Goal: Transaction & Acquisition: Obtain resource

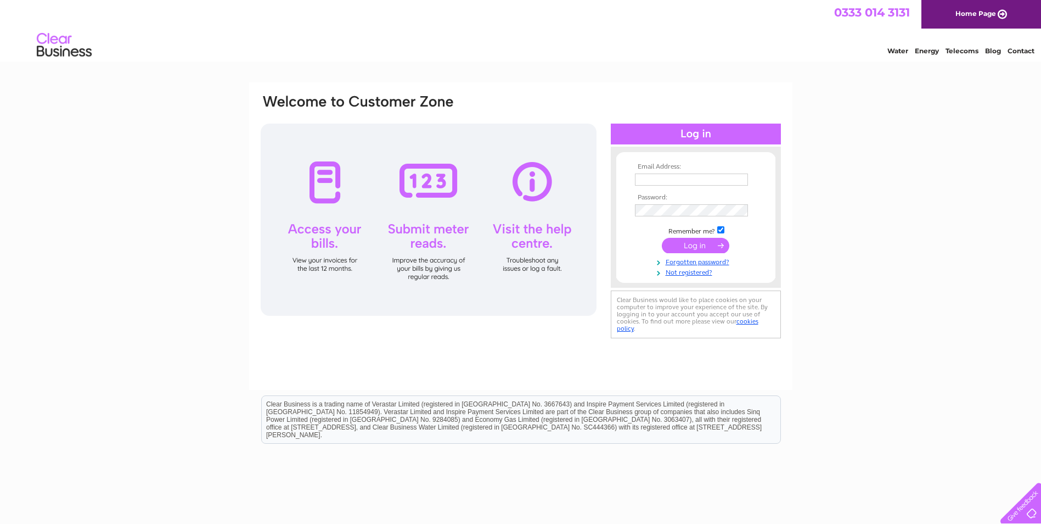
type input "[PERSON_NAME][EMAIL_ADDRESS][DOMAIN_NAME]"
click at [705, 242] on input "submit" at bounding box center [696, 245] width 68 height 15
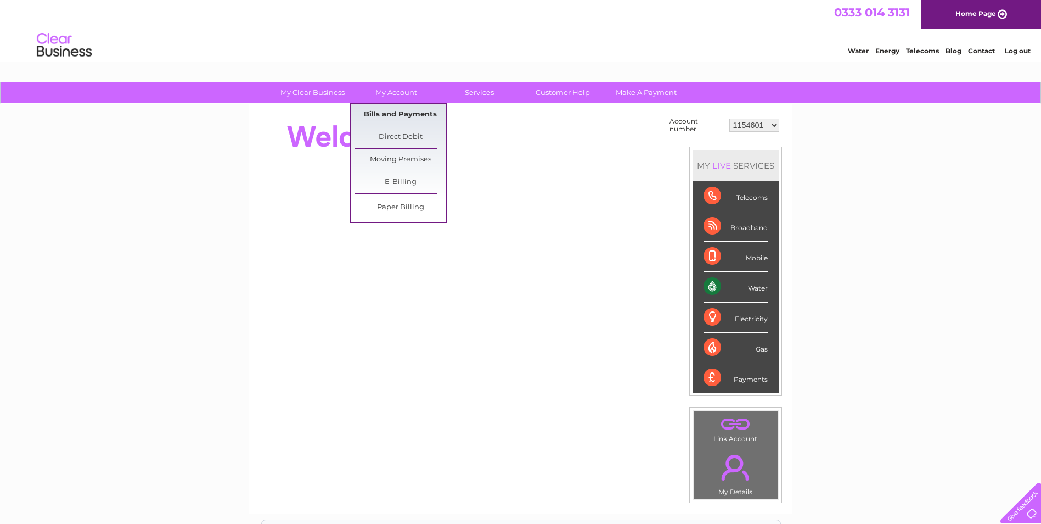
click at [401, 114] on link "Bills and Payments" at bounding box center [400, 115] width 91 height 22
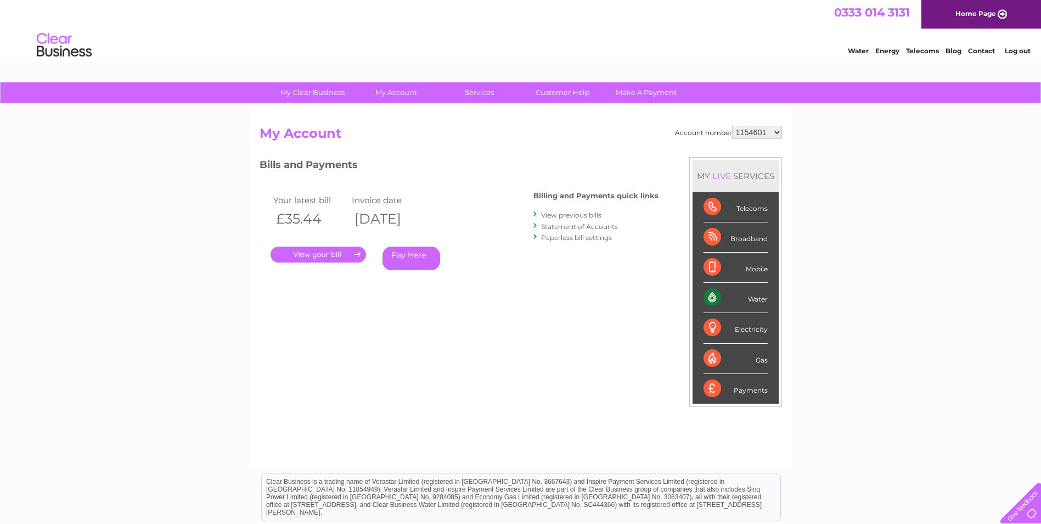
click at [331, 259] on link "." at bounding box center [319, 254] width 96 height 16
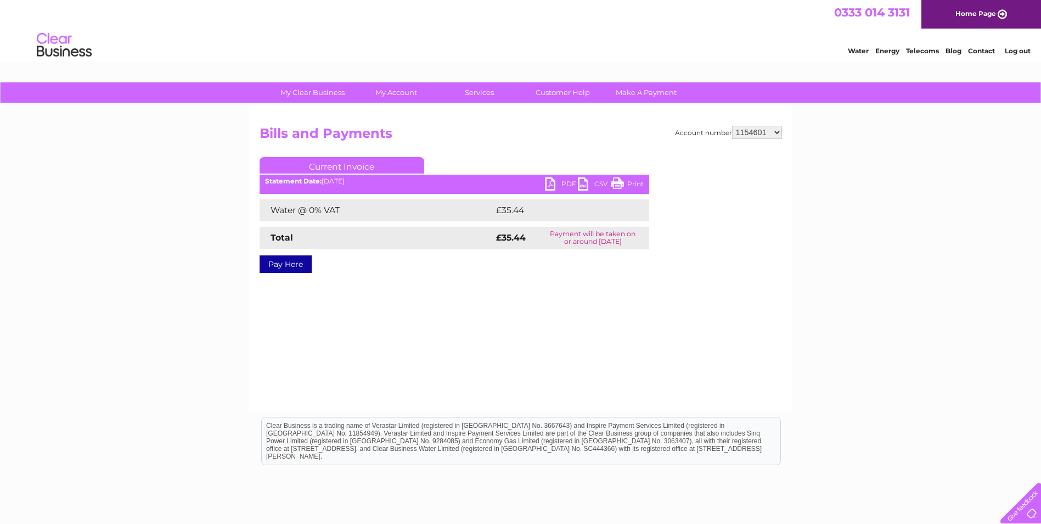
click at [560, 181] on link "PDF" at bounding box center [561, 185] width 33 height 16
click at [778, 130] on select "1154601 30312870" at bounding box center [757, 132] width 50 height 13
select select "30312870"
click at [732, 126] on select "1154601 30312870" at bounding box center [757, 132] width 50 height 13
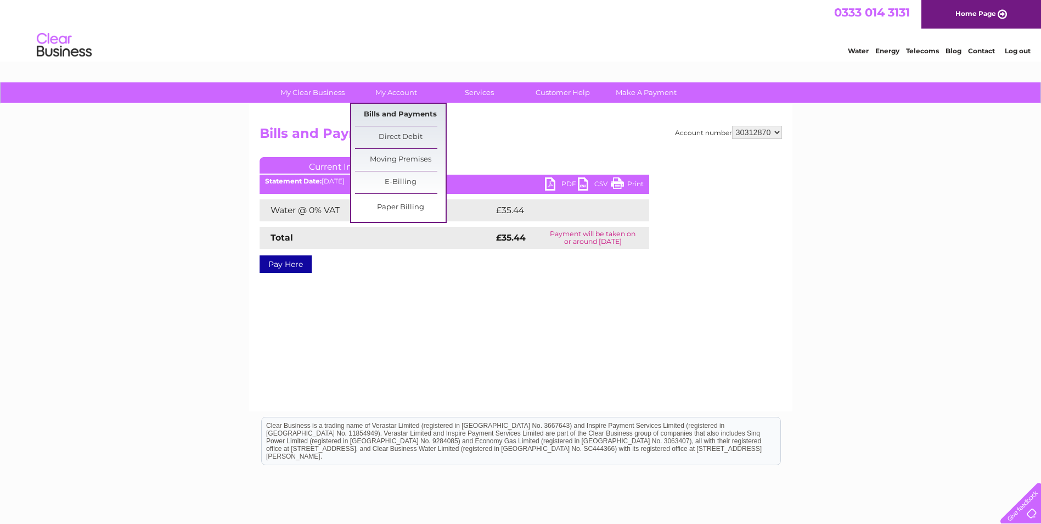
click at [401, 109] on link "Bills and Payments" at bounding box center [400, 115] width 91 height 22
click at [403, 113] on link "Bills and Payments" at bounding box center [400, 115] width 91 height 22
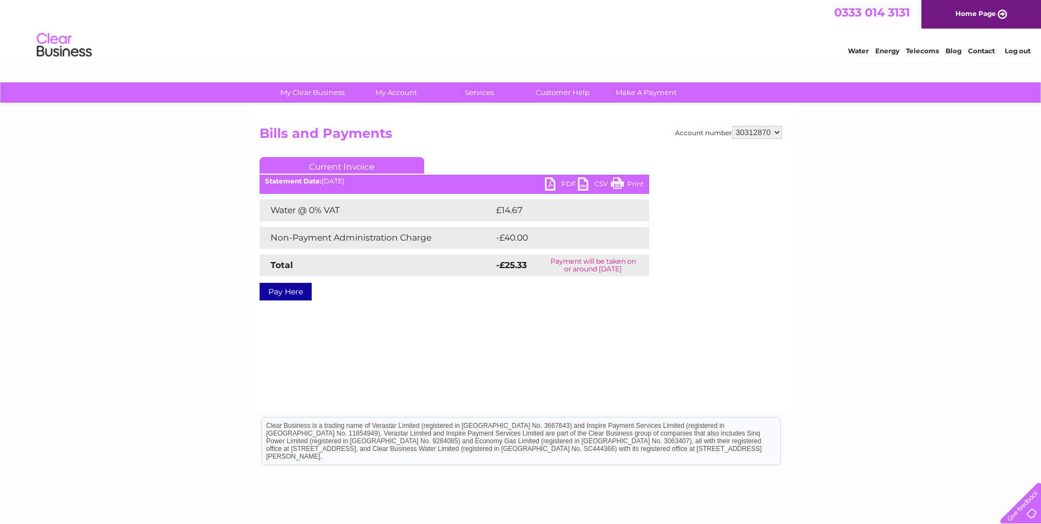
click at [559, 184] on link "PDF" at bounding box center [561, 185] width 33 height 16
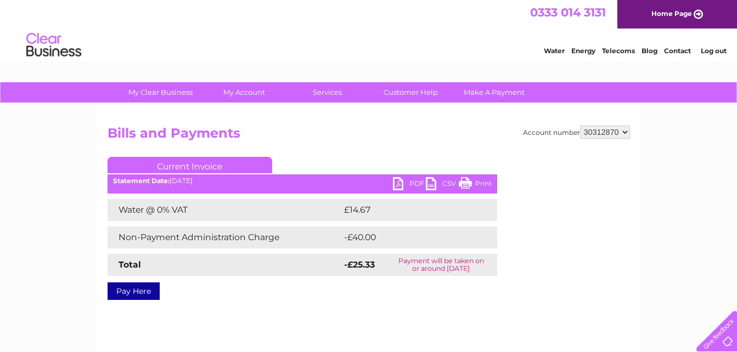
click at [362, 292] on div "Pay Here" at bounding box center [303, 286] width 390 height 20
drag, startPoint x: 712, startPoint y: 54, endPoint x: 675, endPoint y: 68, distance: 40.0
click at [711, 54] on link "Log out" at bounding box center [714, 51] width 26 height 8
